Goal: Transaction & Acquisition: Purchase product/service

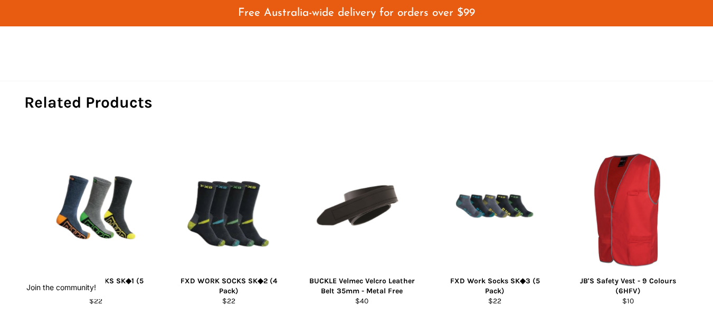
scroll to position [712, 0]
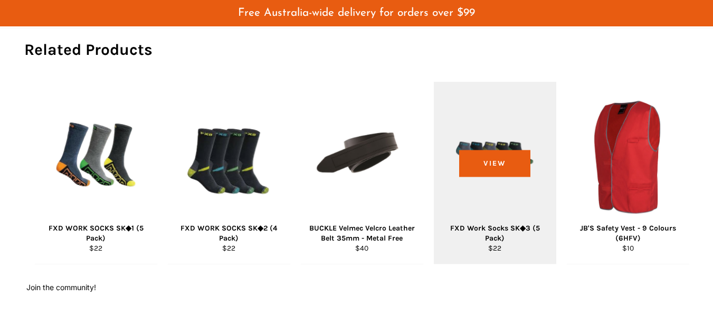
click at [497, 230] on div "FXD Work Socks SK◆3 (5 Pack)" at bounding box center [494, 233] width 109 height 21
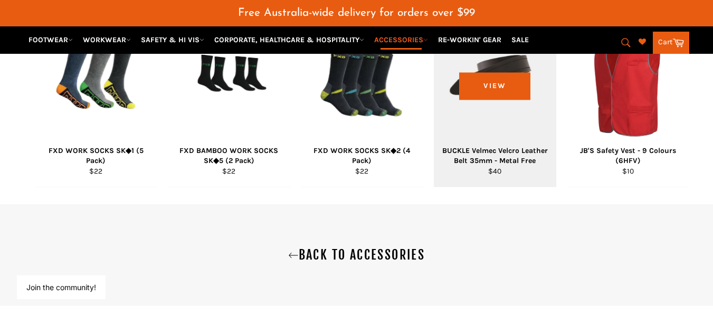
scroll to position [845, 0]
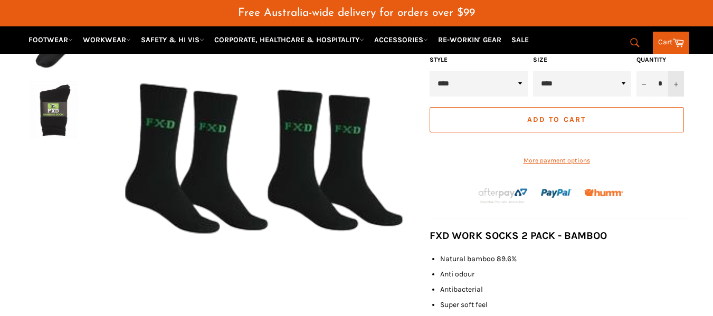
scroll to position [247, 0]
click at [678, 83] on icon "Increase item quantity by one" at bounding box center [676, 84] width 4 height 4
type input "*"
click at [559, 117] on span "Add to Cart" at bounding box center [556, 119] width 59 height 9
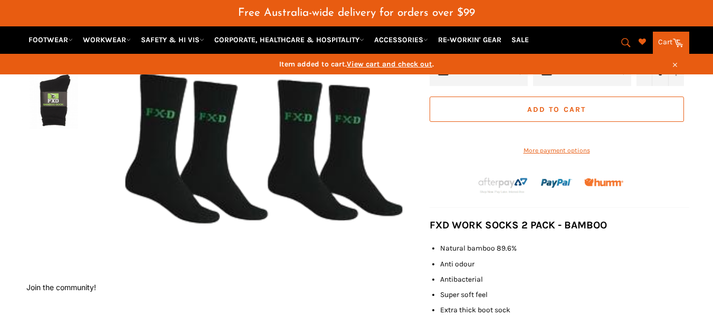
scroll to position [236, 0]
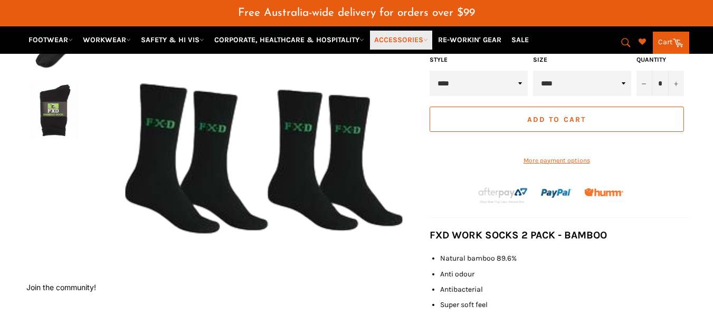
click at [414, 40] on link "ACCESSORIES" at bounding box center [401, 40] width 62 height 18
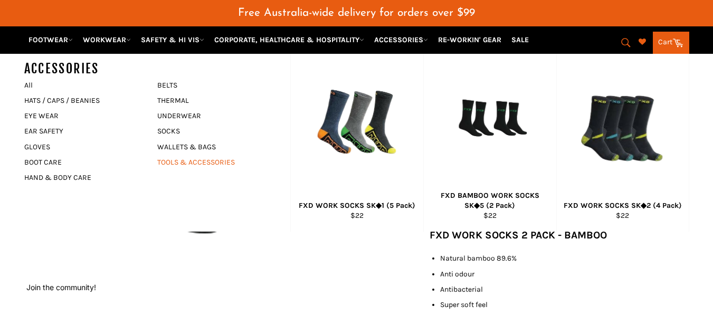
click at [199, 160] on link "TOOLS & ACCESSORIES" at bounding box center [216, 162] width 128 height 15
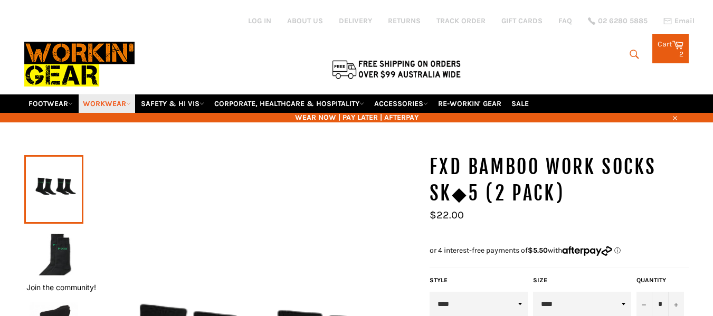
click at [97, 104] on link "WORKWEAR" at bounding box center [107, 103] width 56 height 18
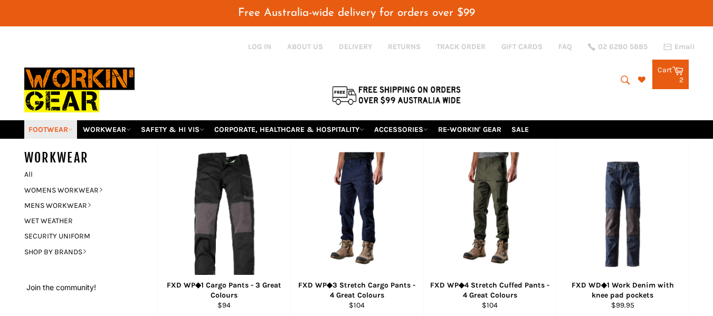
click at [61, 129] on link "FOOTWEAR" at bounding box center [50, 129] width 53 height 18
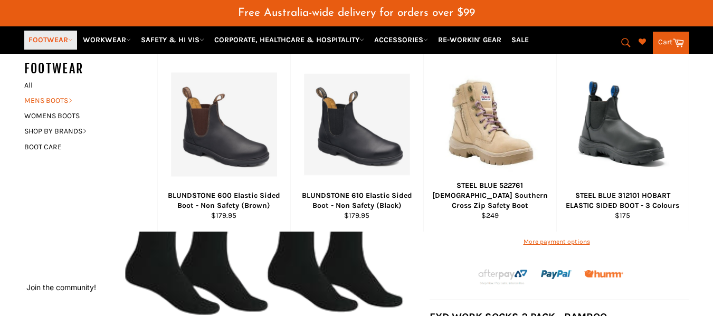
scroll to position [211, 0]
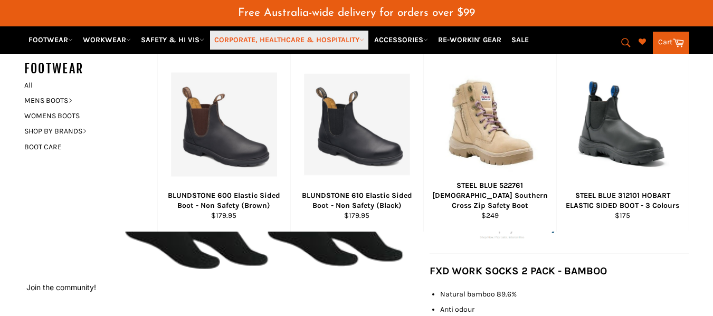
click at [260, 39] on link "CORPORATE, HEALTHCARE & HOSPITALITY" at bounding box center [289, 40] width 158 height 18
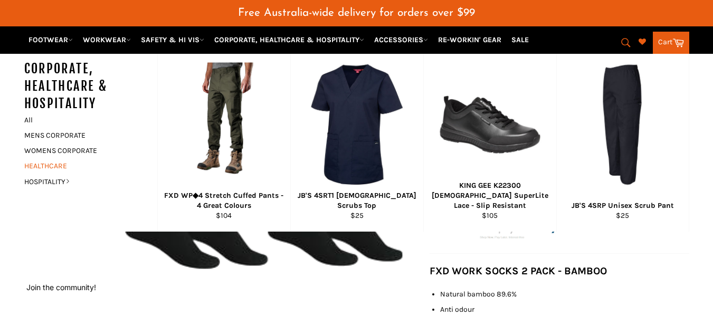
click at [59, 165] on link "HEALTHCARE" at bounding box center [83, 165] width 128 height 15
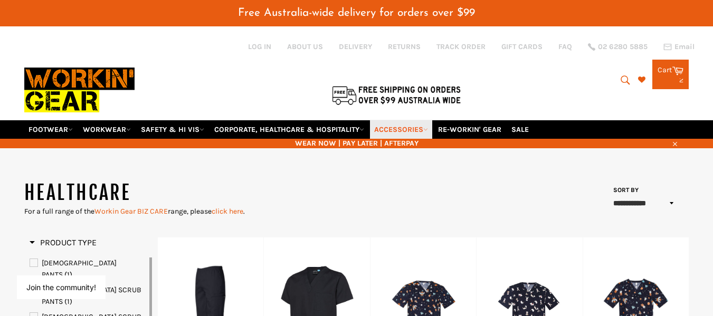
click at [396, 128] on link "ACCESSORIES" at bounding box center [401, 129] width 62 height 18
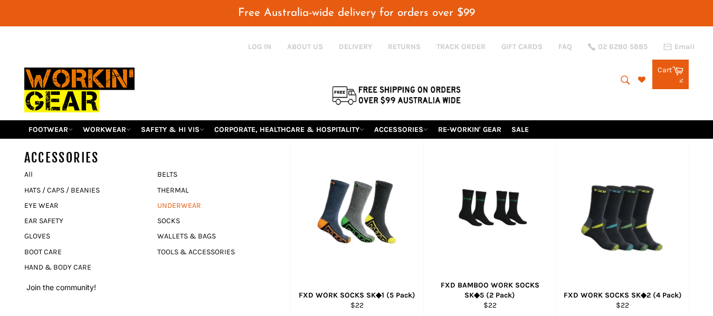
click at [171, 207] on link "UNDERWEAR" at bounding box center [216, 205] width 128 height 15
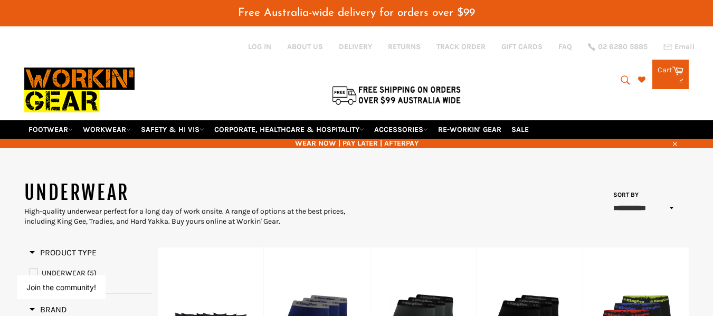
click at [668, 75] on link "Cart Cart 2 items" at bounding box center [670, 75] width 36 height 30
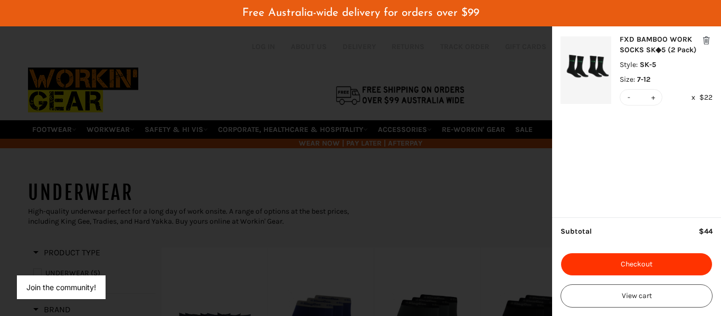
click at [641, 264] on button "Checkout" at bounding box center [637, 264] width 152 height 23
